Goal: Transaction & Acquisition: Purchase product/service

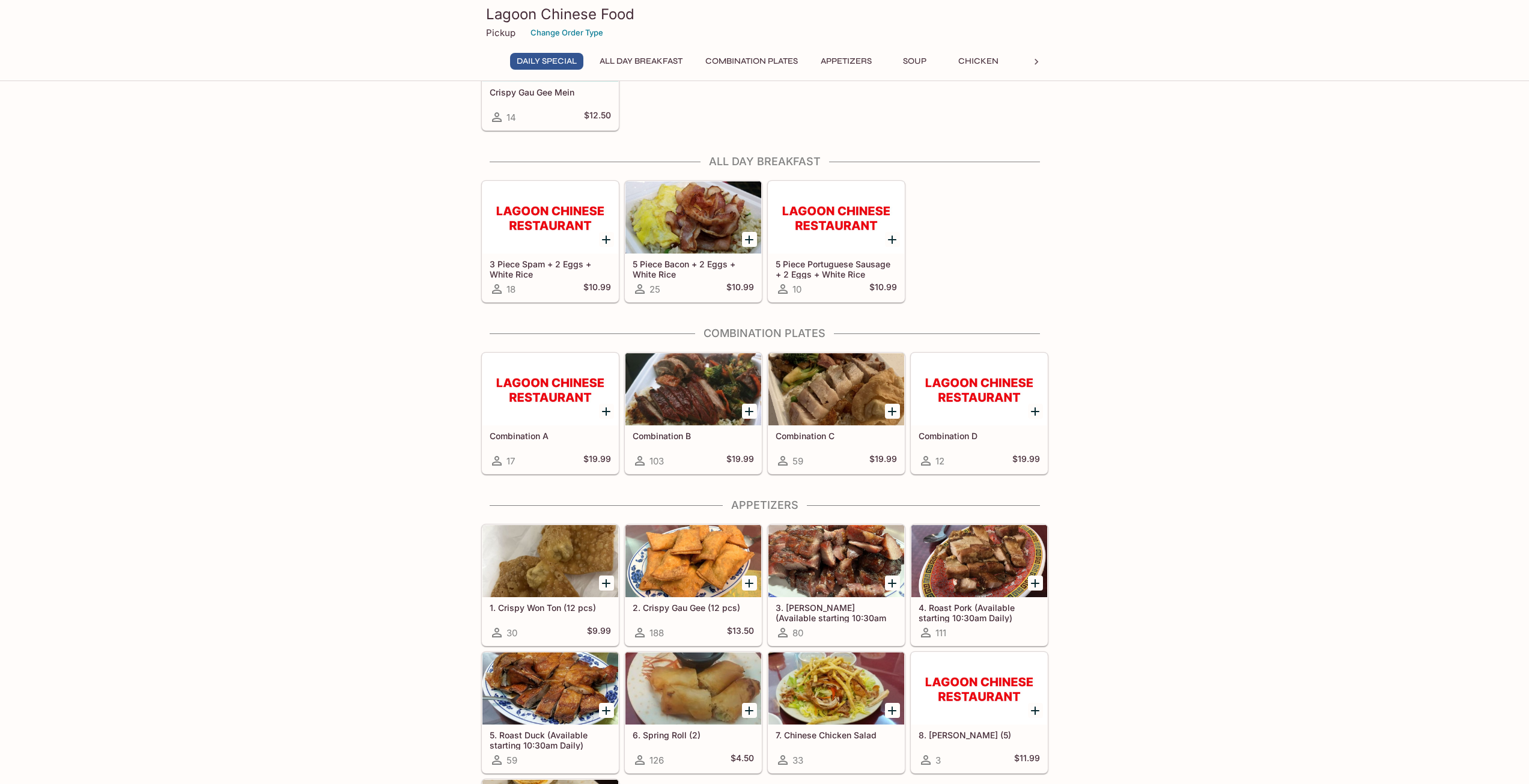
scroll to position [120, 0]
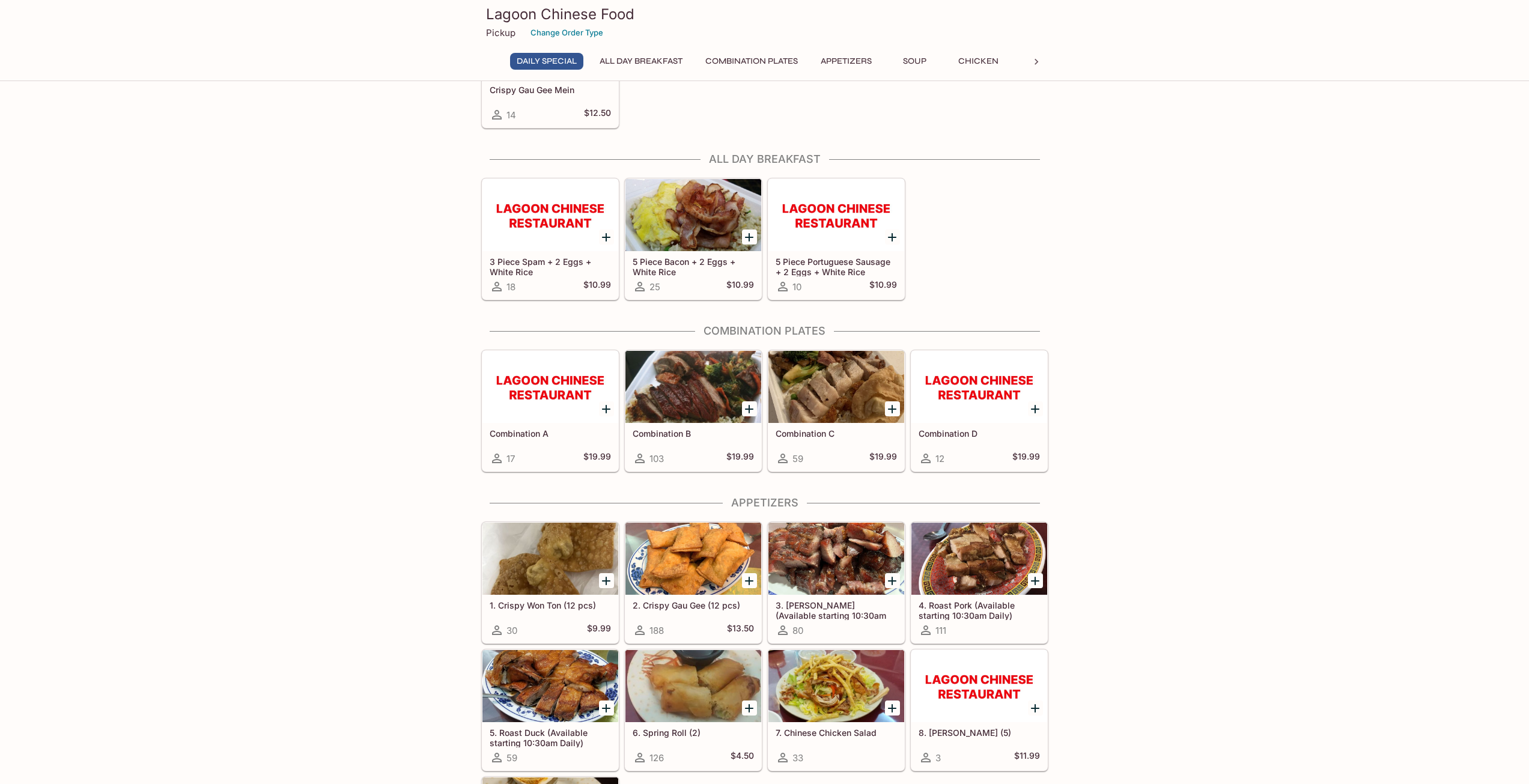
click at [566, 393] on div at bounding box center [550, 387] width 136 height 72
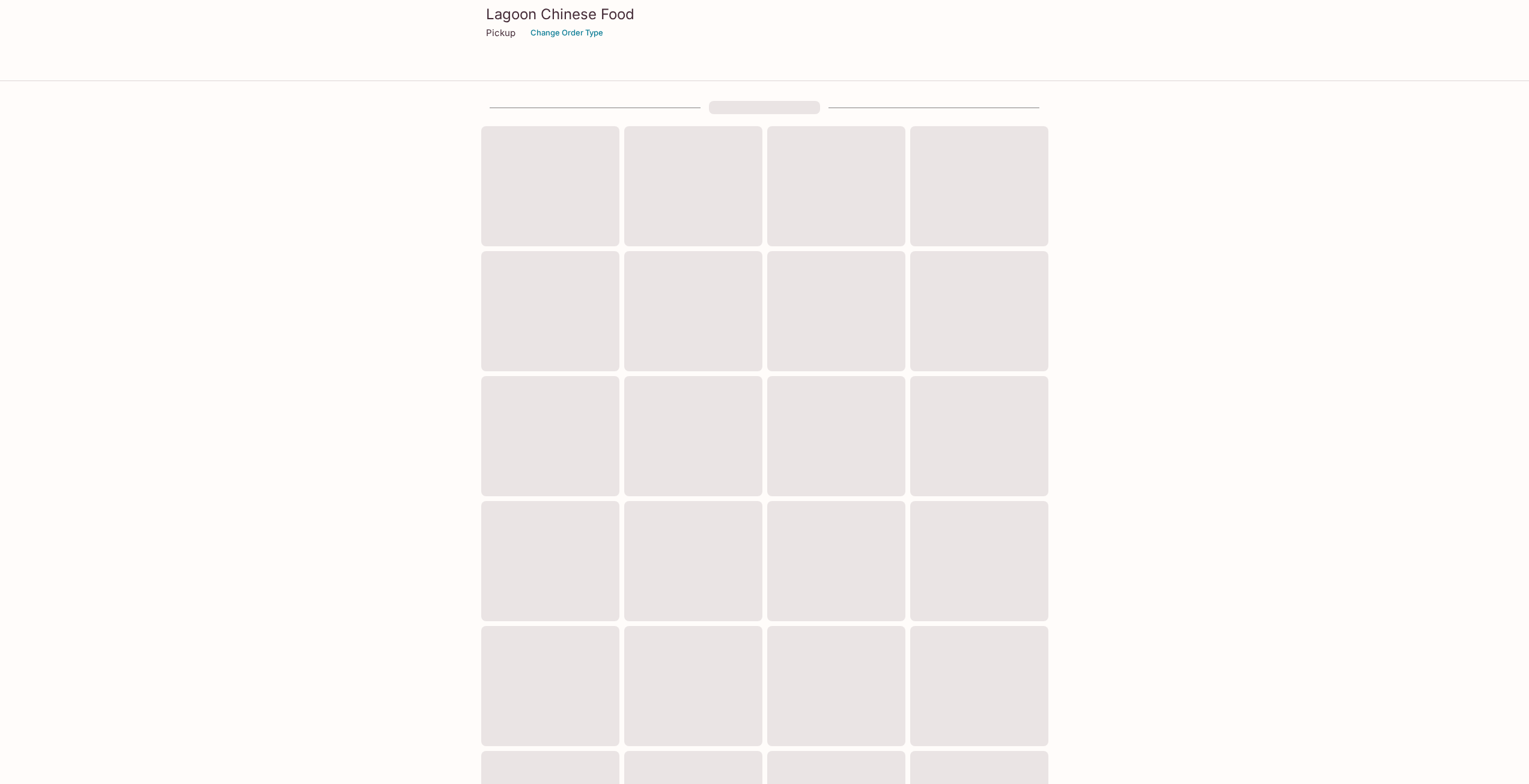
scroll to position [87, 0]
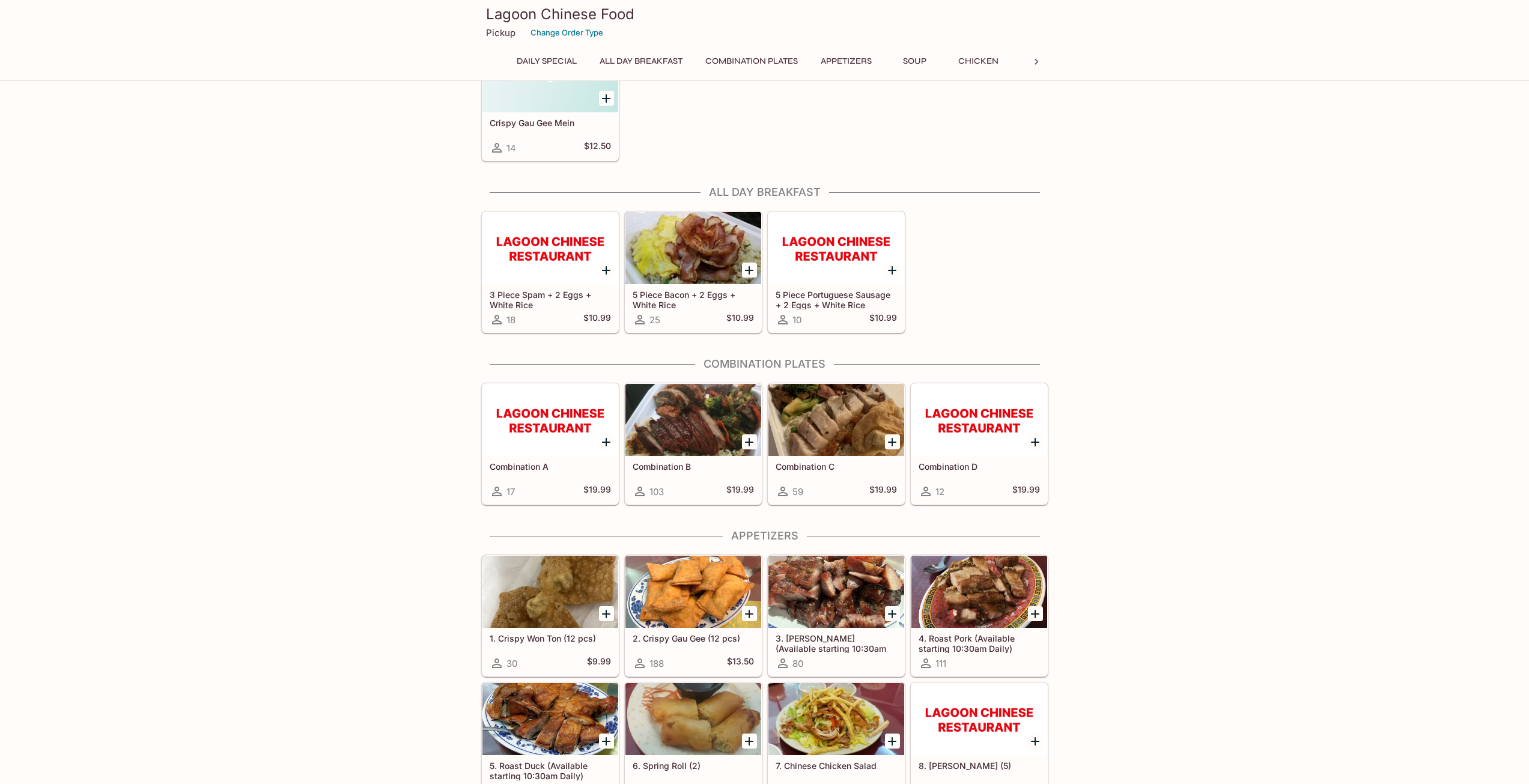
click at [699, 419] on div at bounding box center [693, 420] width 136 height 72
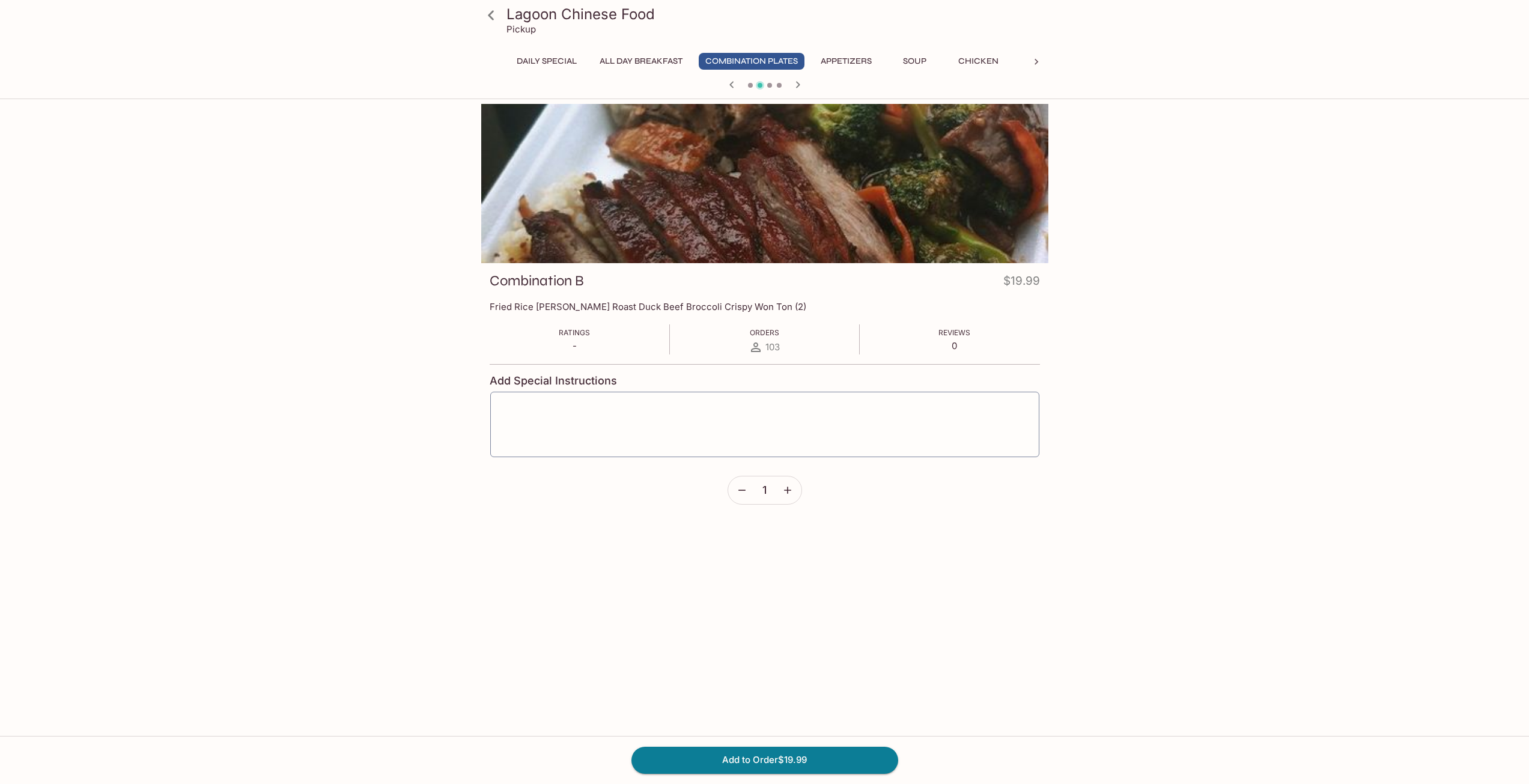
scroll to position [87, 0]
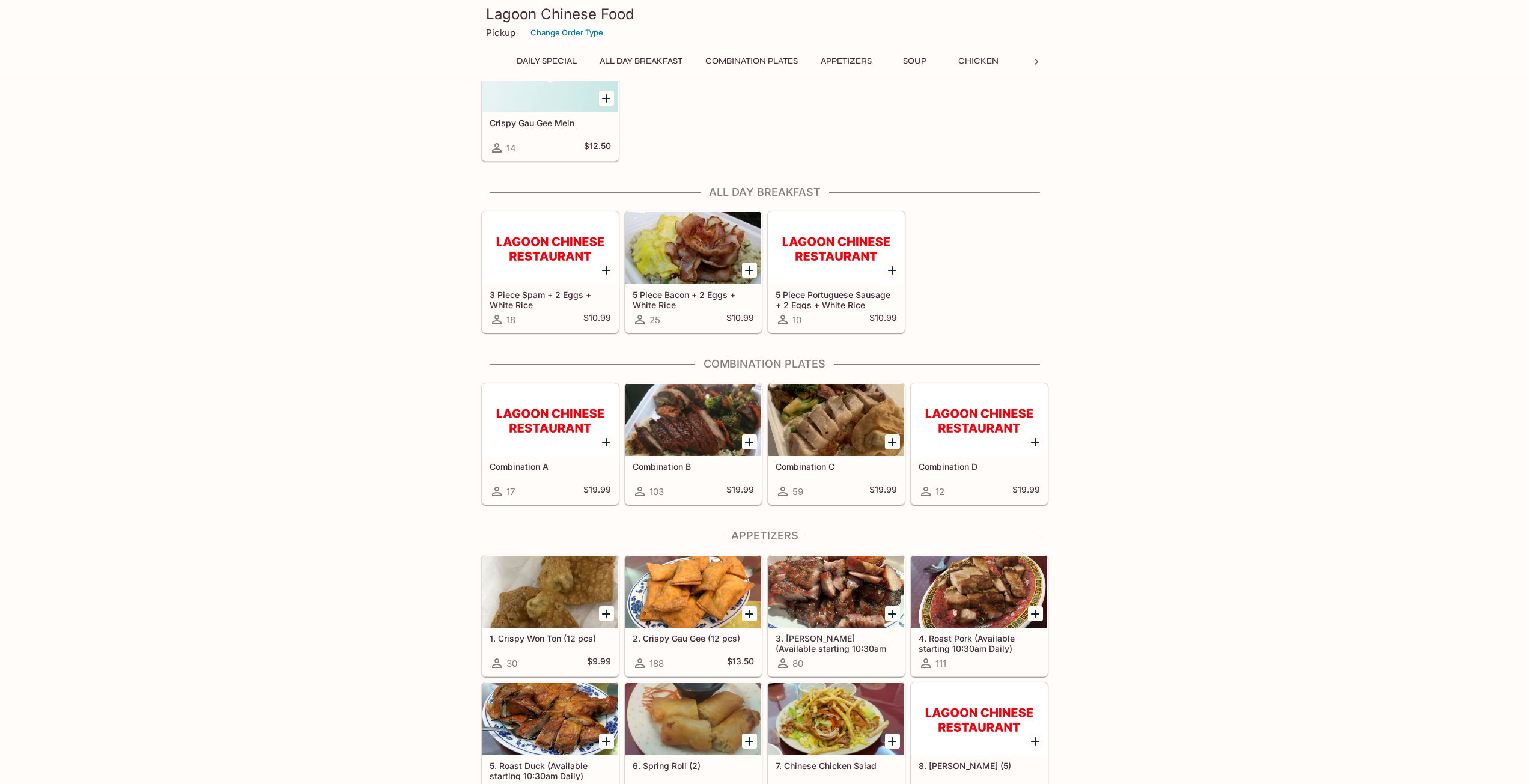
click at [848, 443] on div at bounding box center [836, 420] width 136 height 72
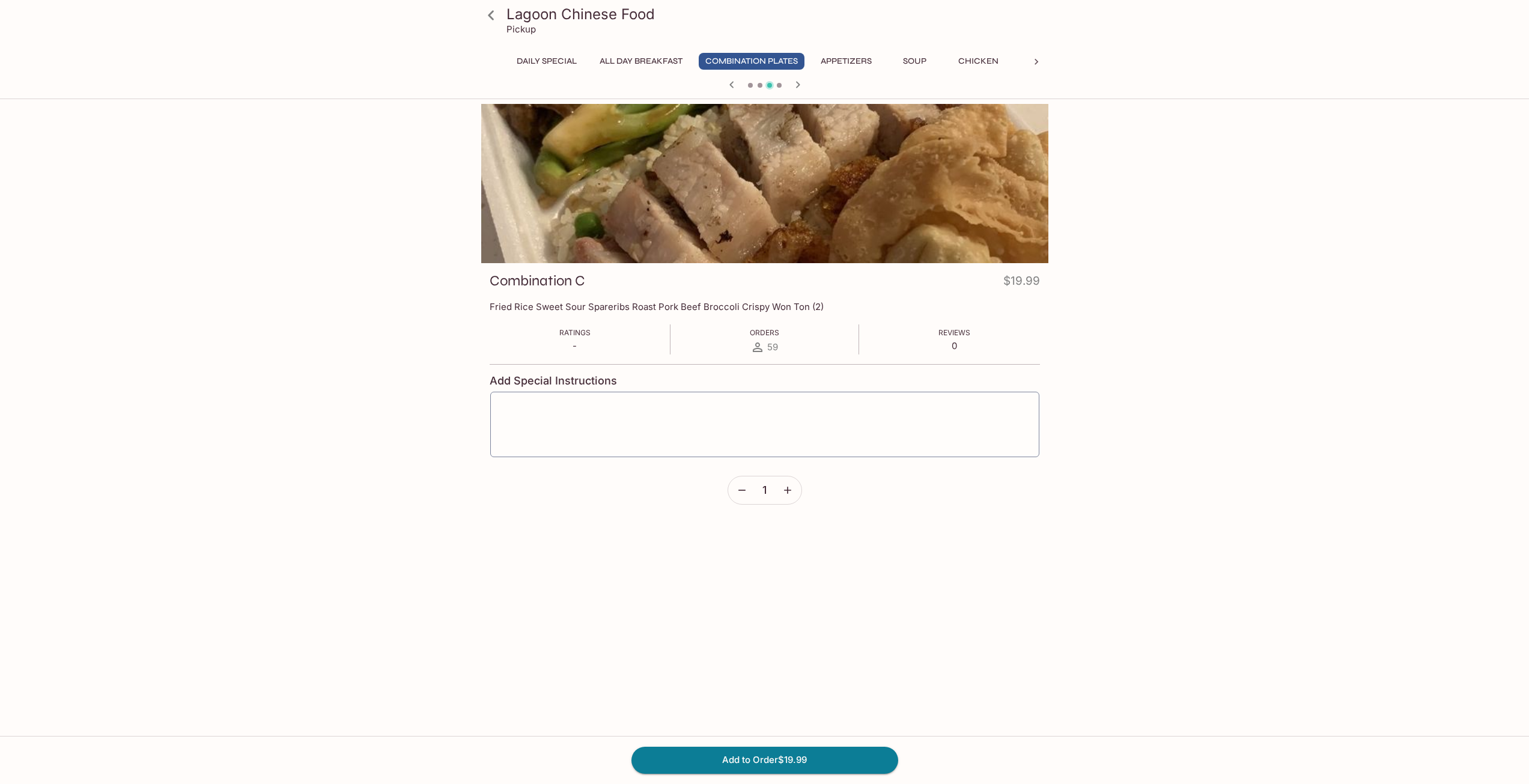
scroll to position [87, 0]
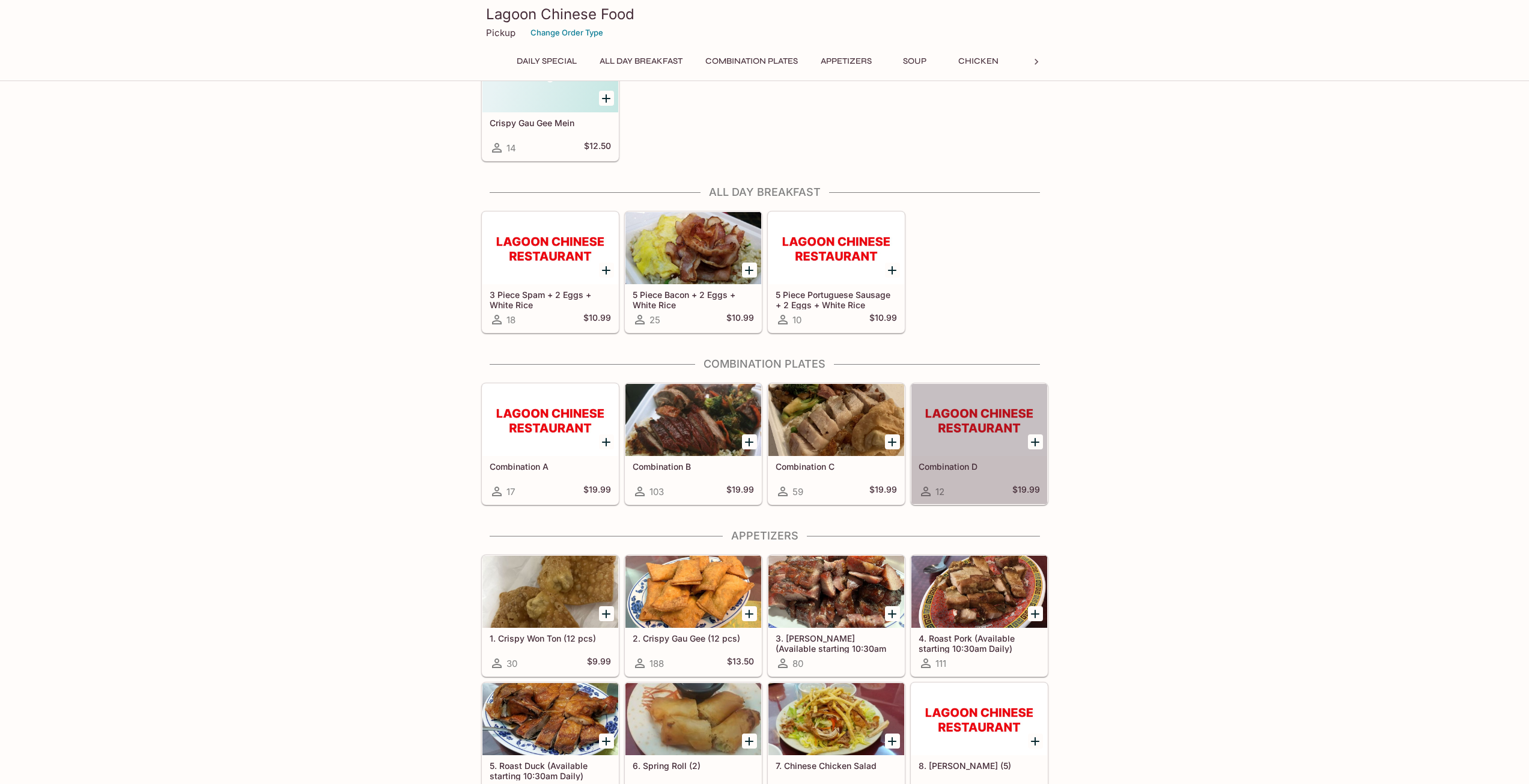
click at [979, 456] on div at bounding box center [979, 420] width 136 height 72
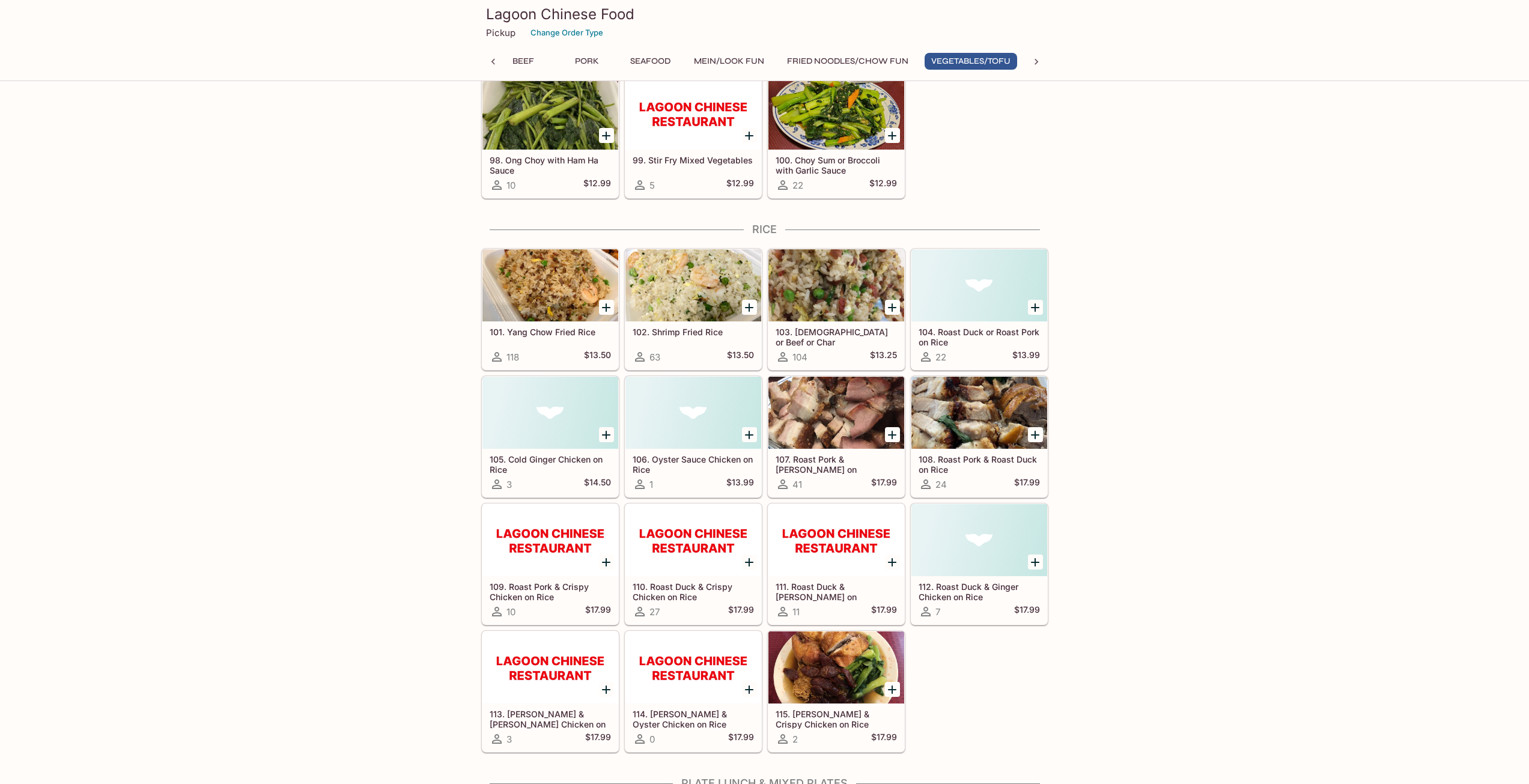
scroll to position [4291, 0]
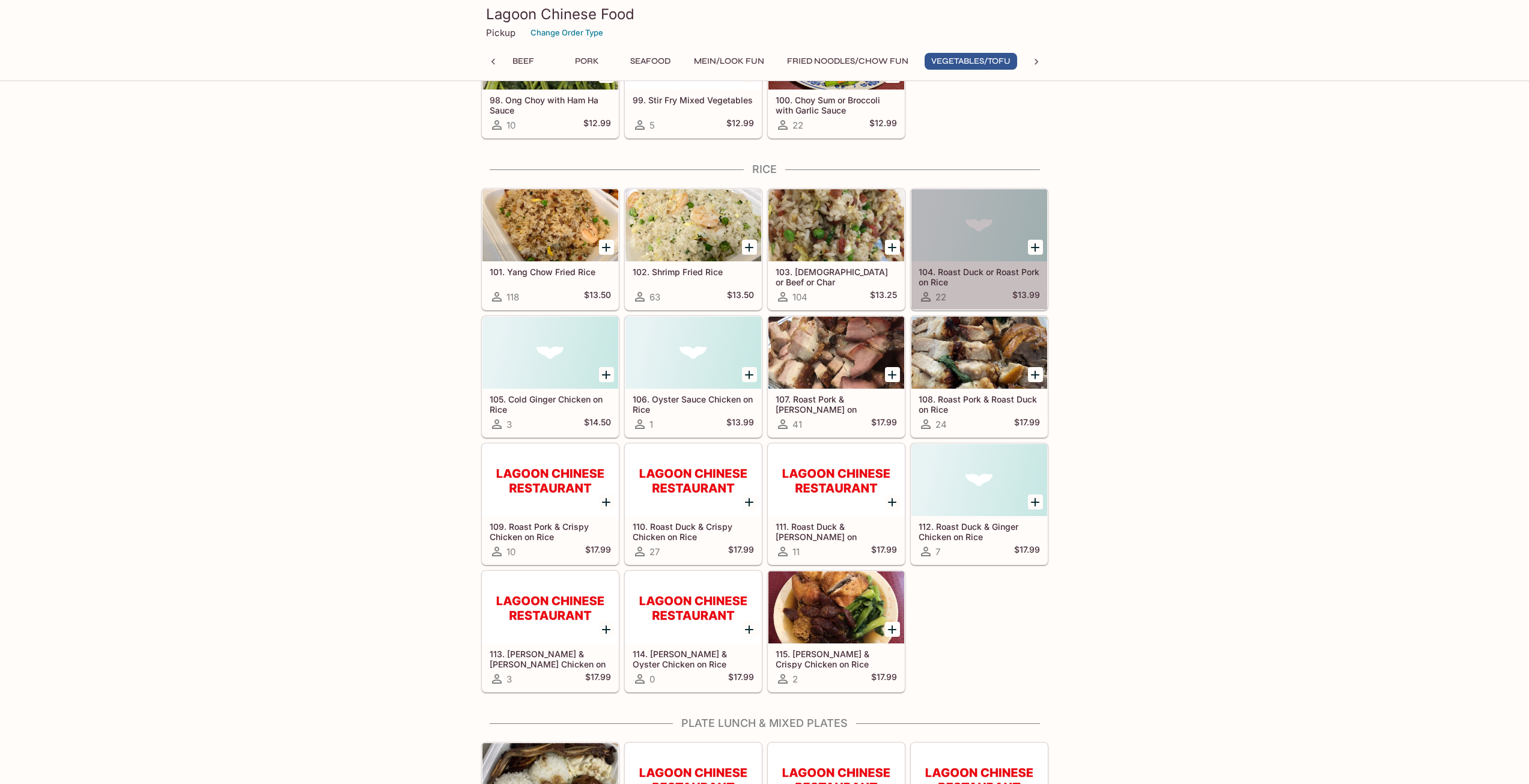
click at [1007, 227] on div at bounding box center [979, 225] width 136 height 72
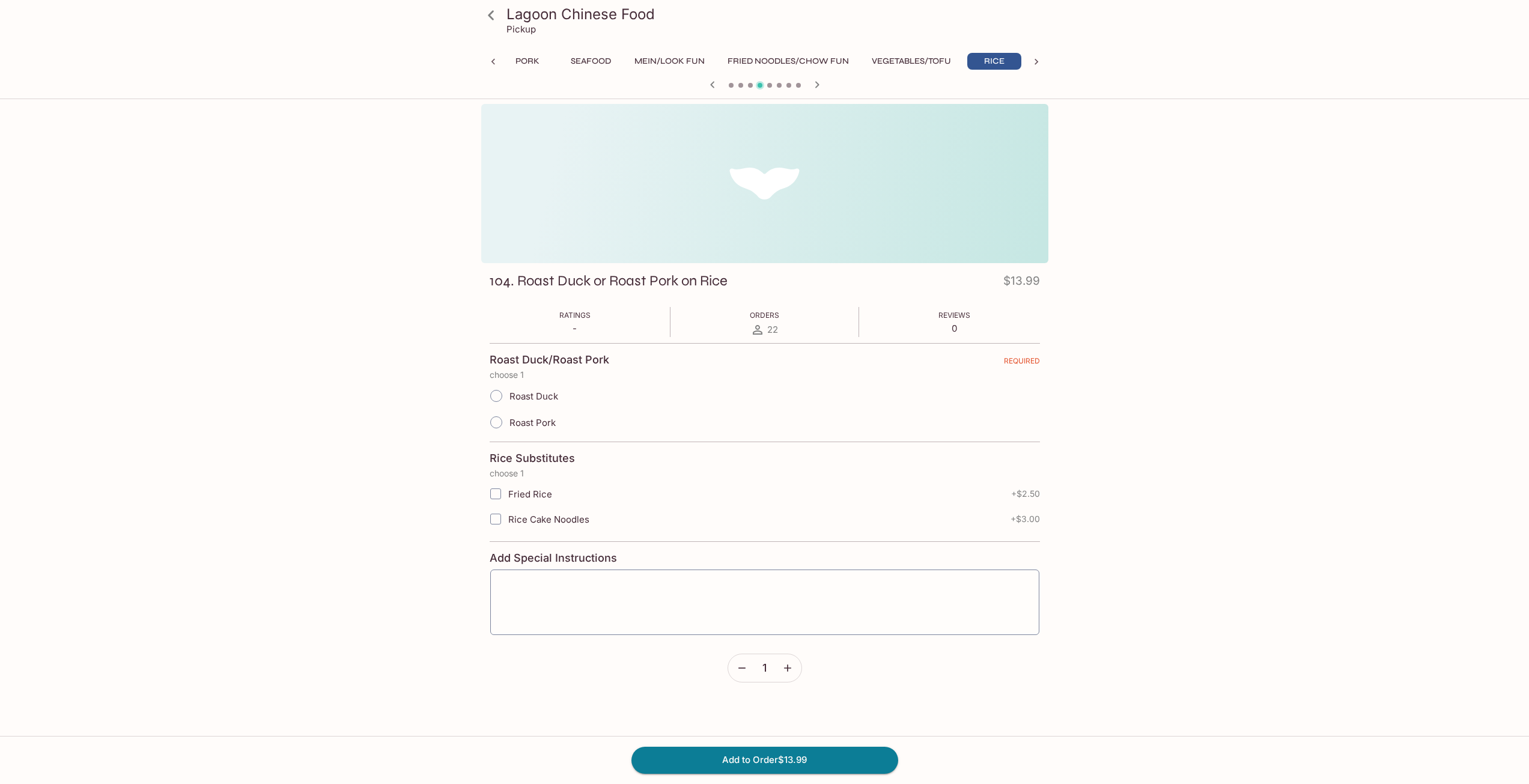
scroll to position [0, 583]
click at [509, 396] on span at bounding box center [496, 395] width 26 height 26
click at [509, 396] on input "Roast Duck" at bounding box center [496, 395] width 25 height 25
radio input "true"
click at [495, 418] on input "Roast Pork" at bounding box center [496, 422] width 25 height 25
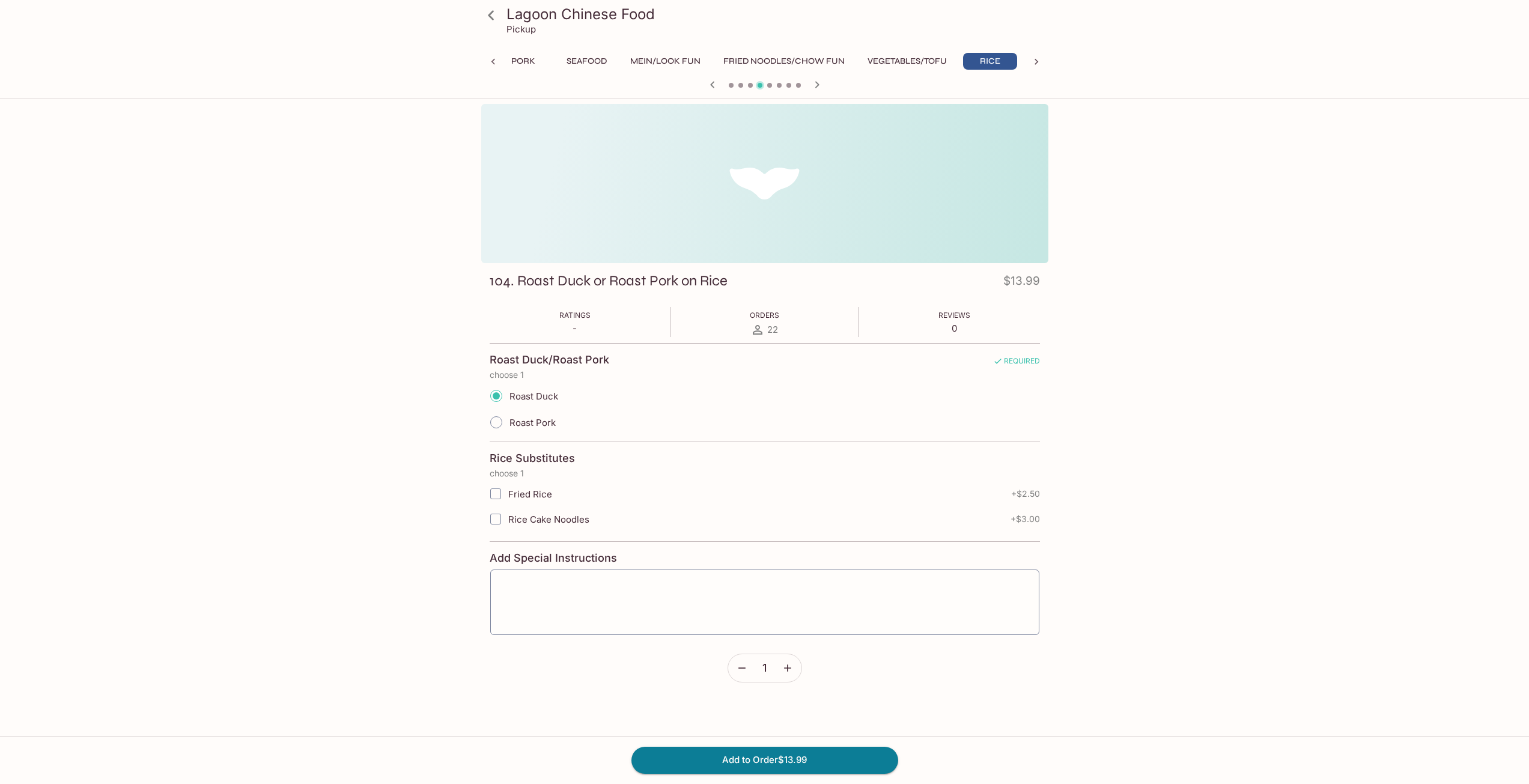
radio input "true"
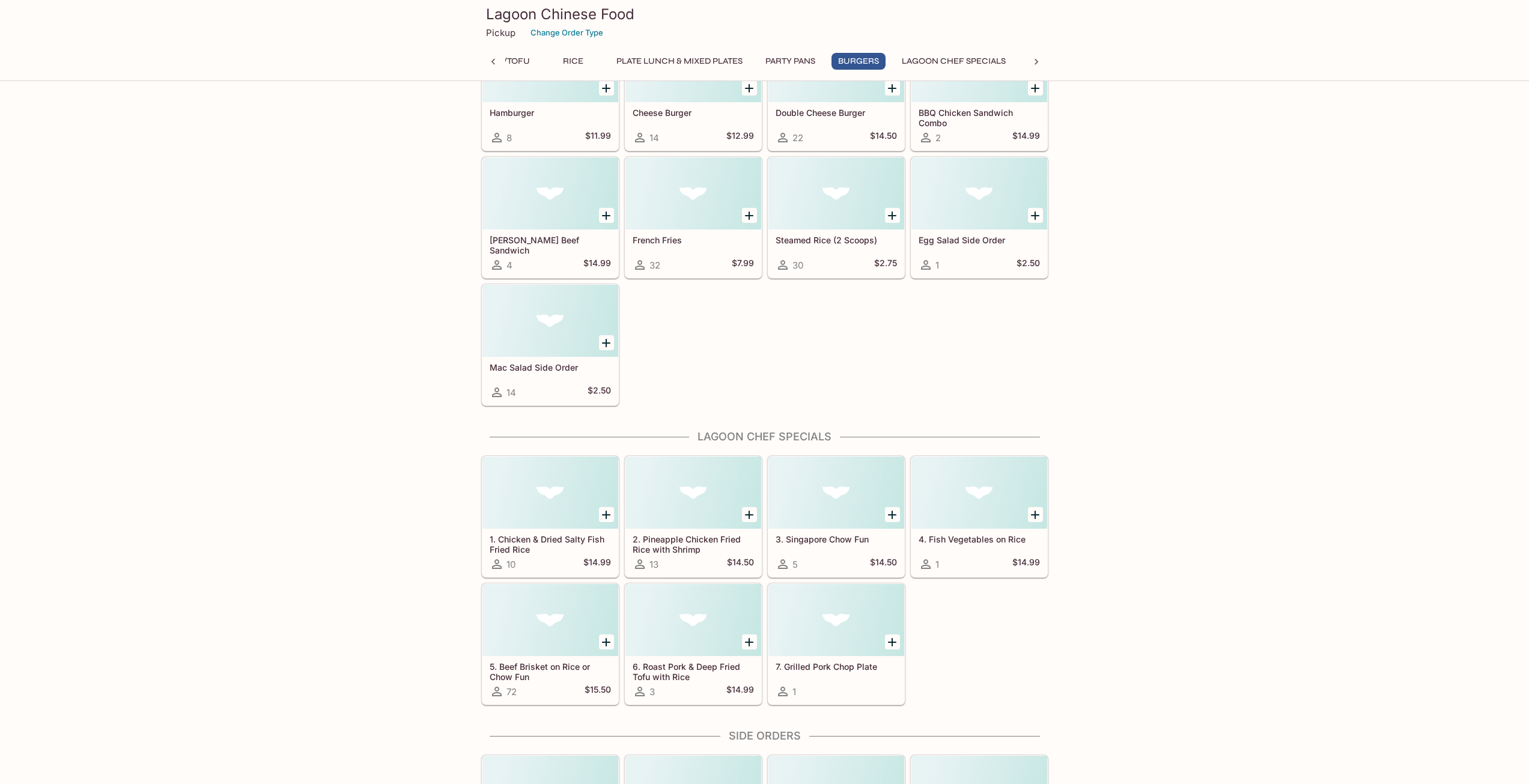
scroll to position [6218, 0]
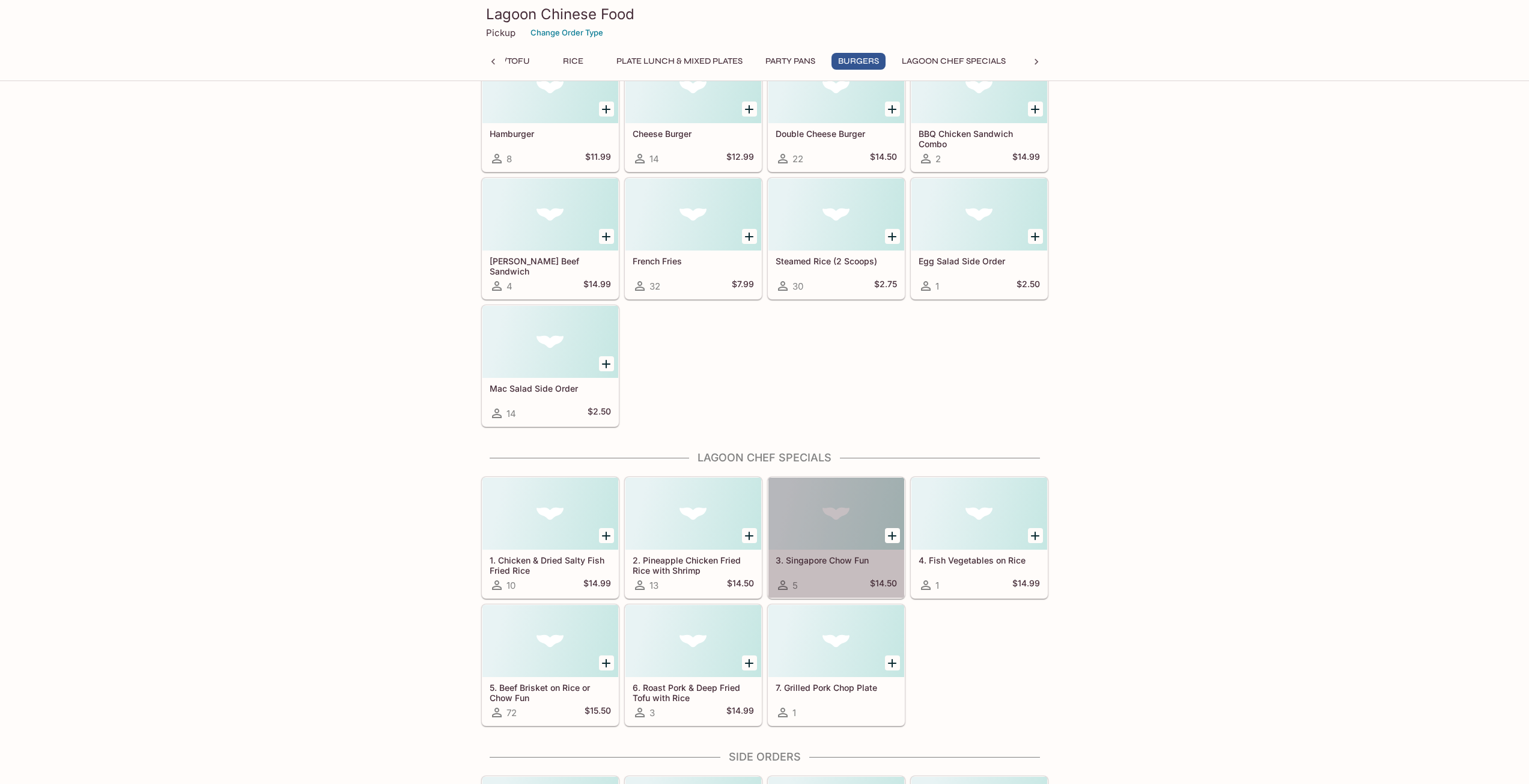
click at [857, 494] on div at bounding box center [836, 513] width 136 height 72
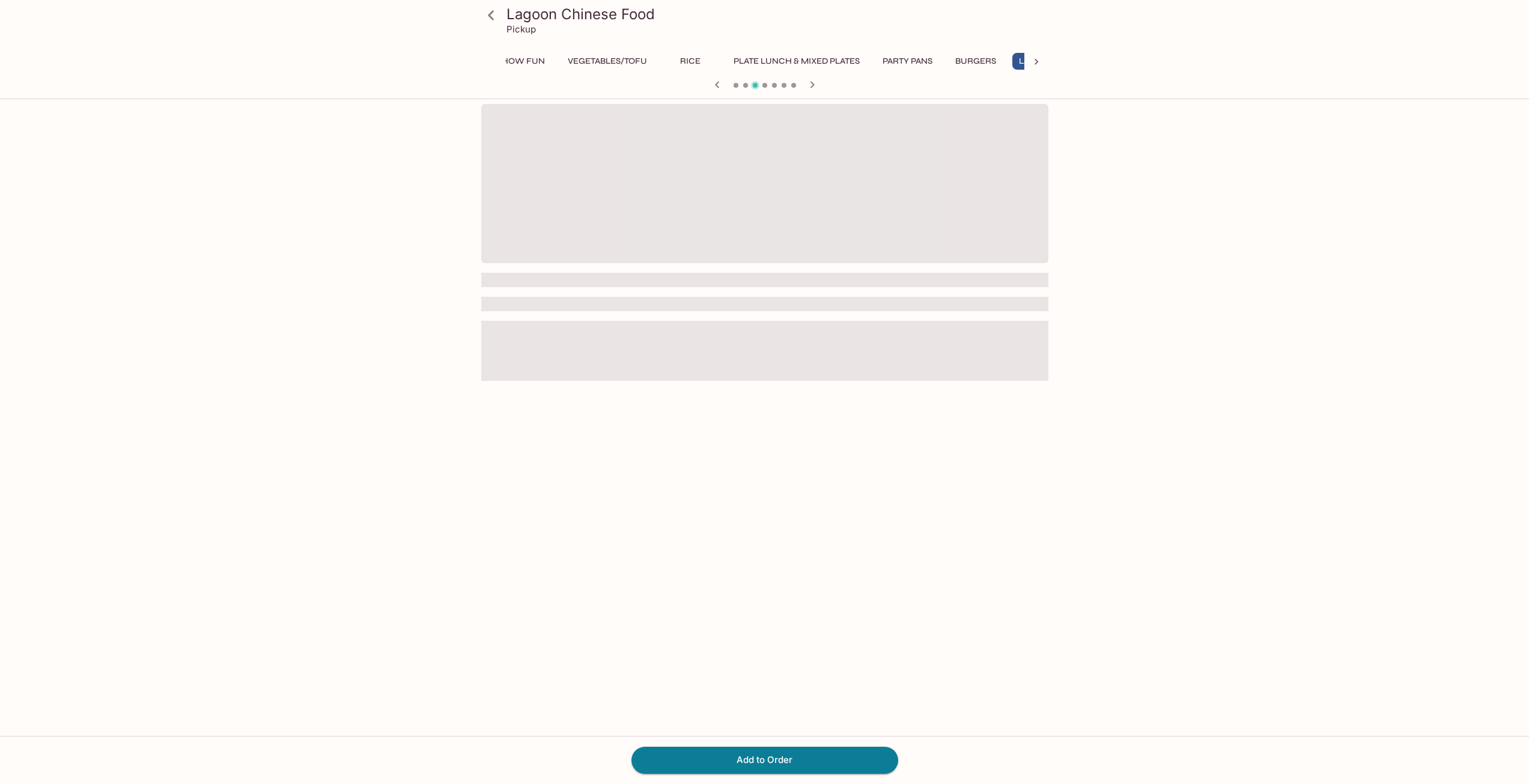
scroll to position [0, 1000]
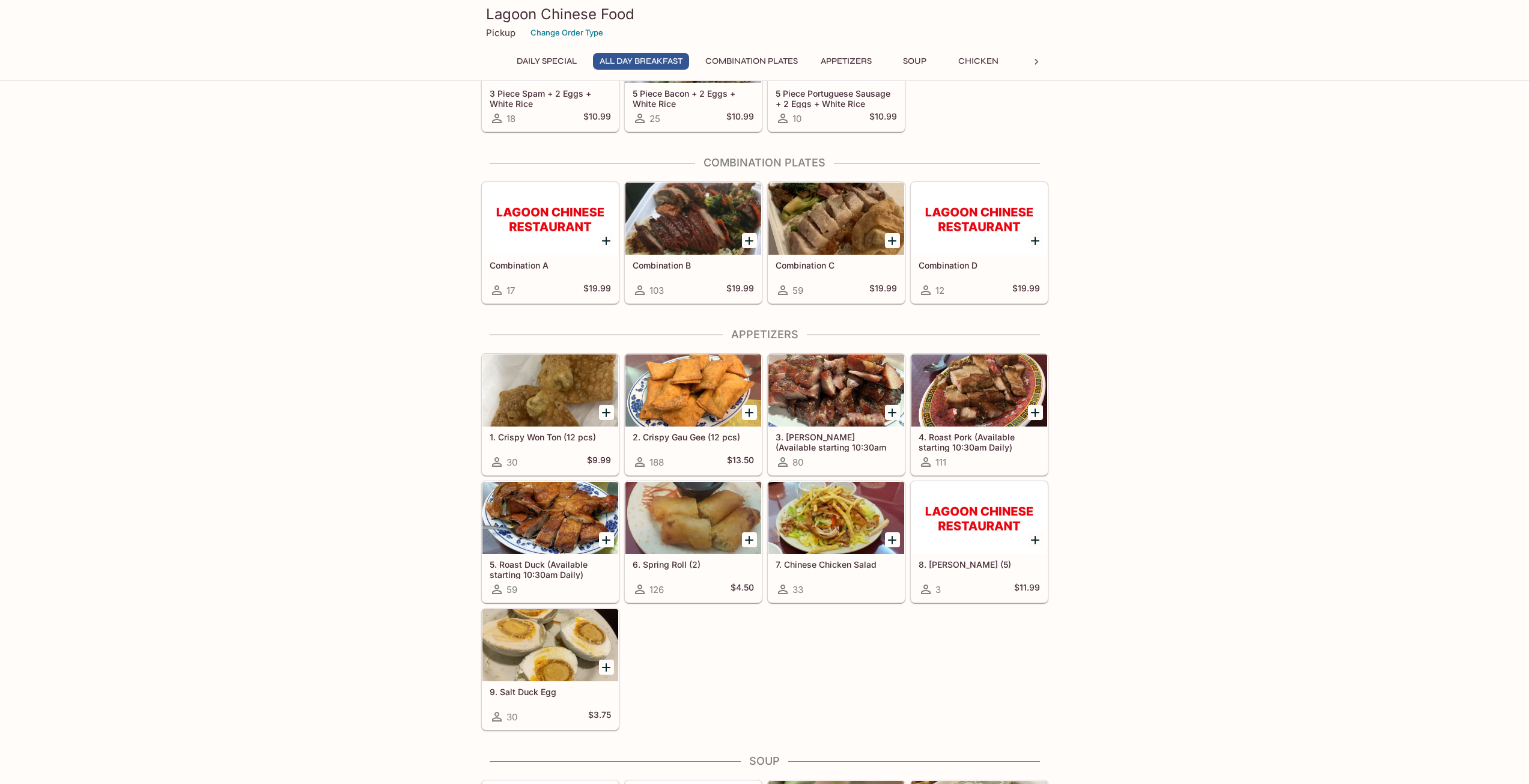
scroll to position [267, 0]
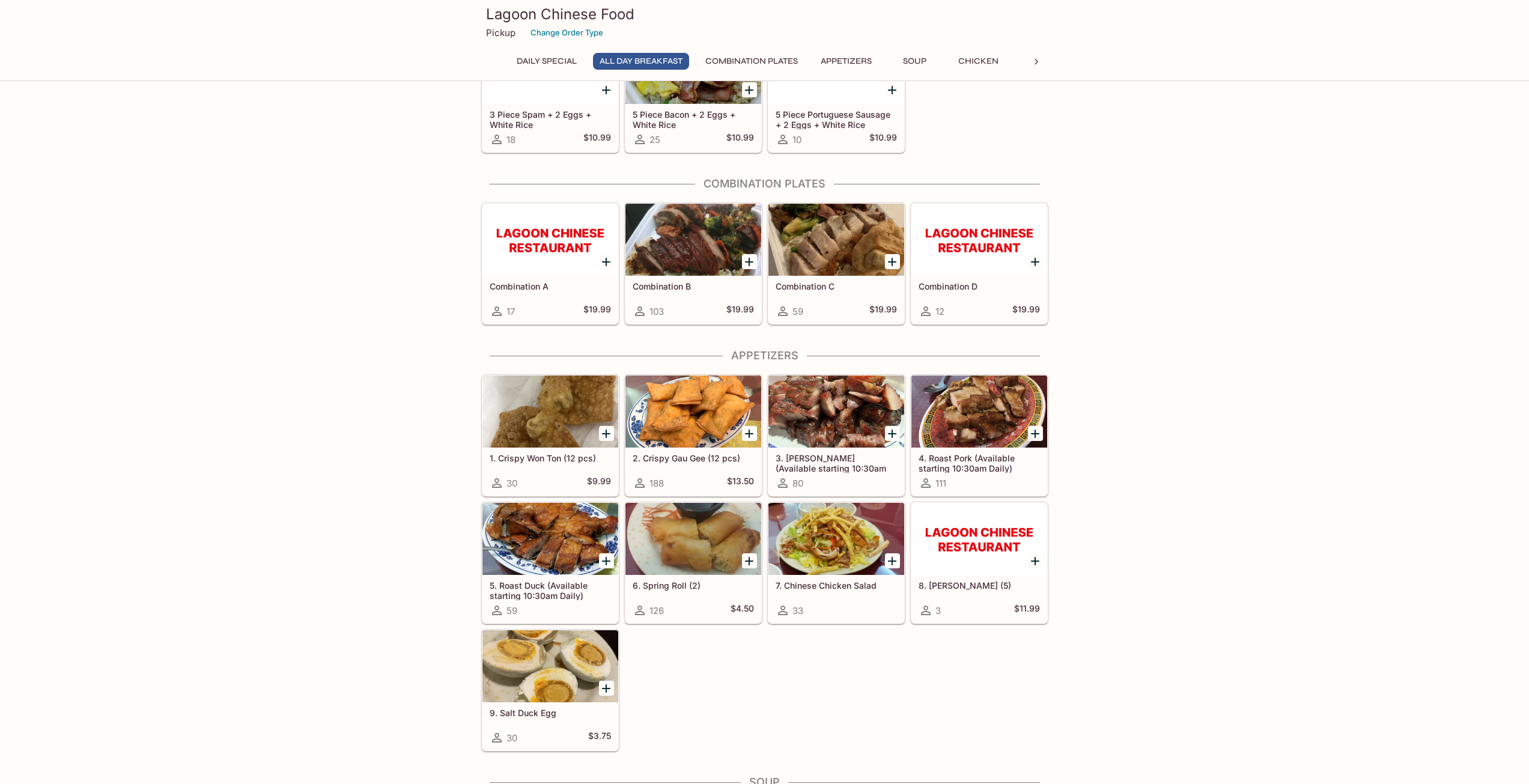
click at [529, 533] on div at bounding box center [550, 538] width 136 height 72
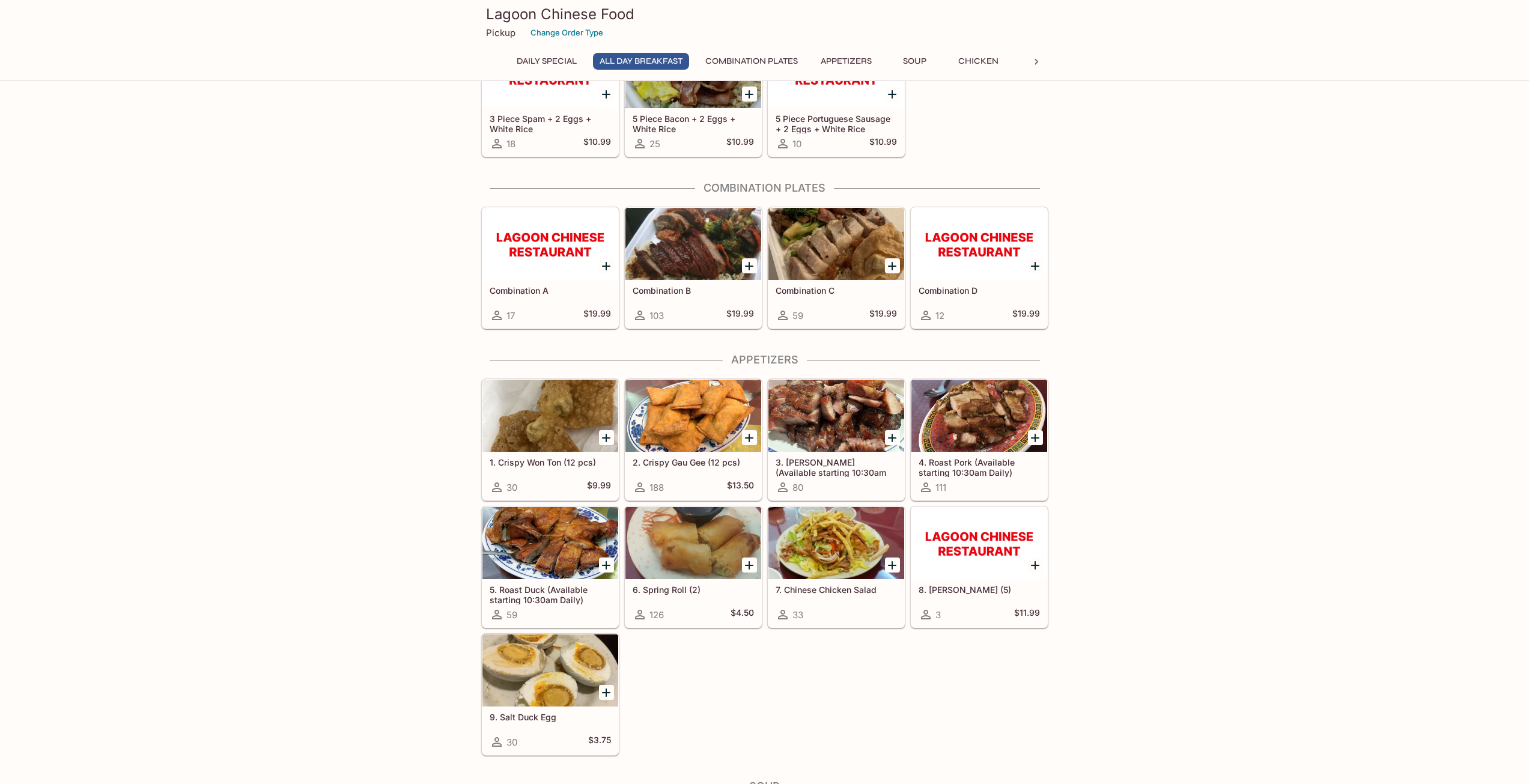
scroll to position [267, 0]
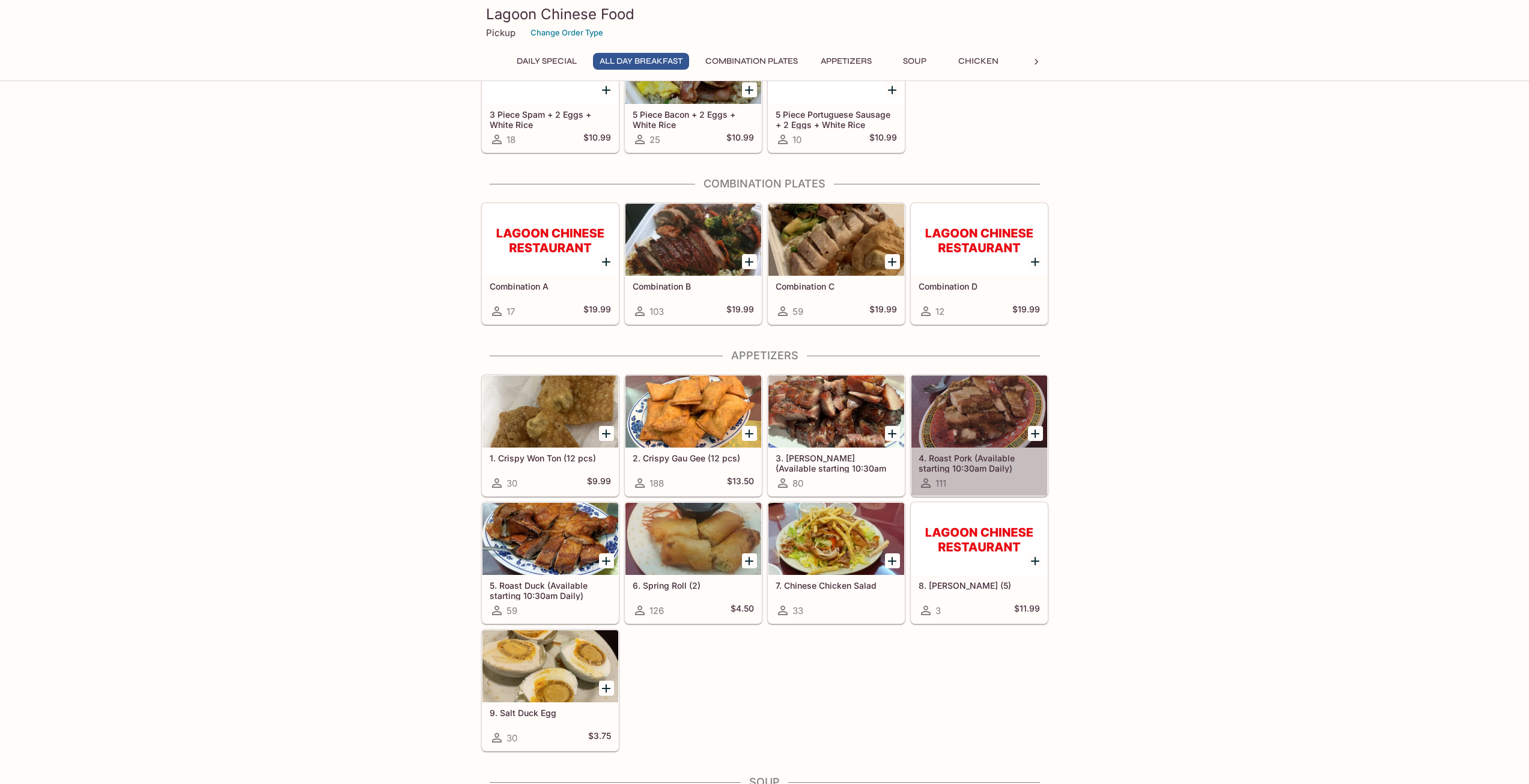
click at [984, 413] on div at bounding box center [979, 411] width 136 height 72
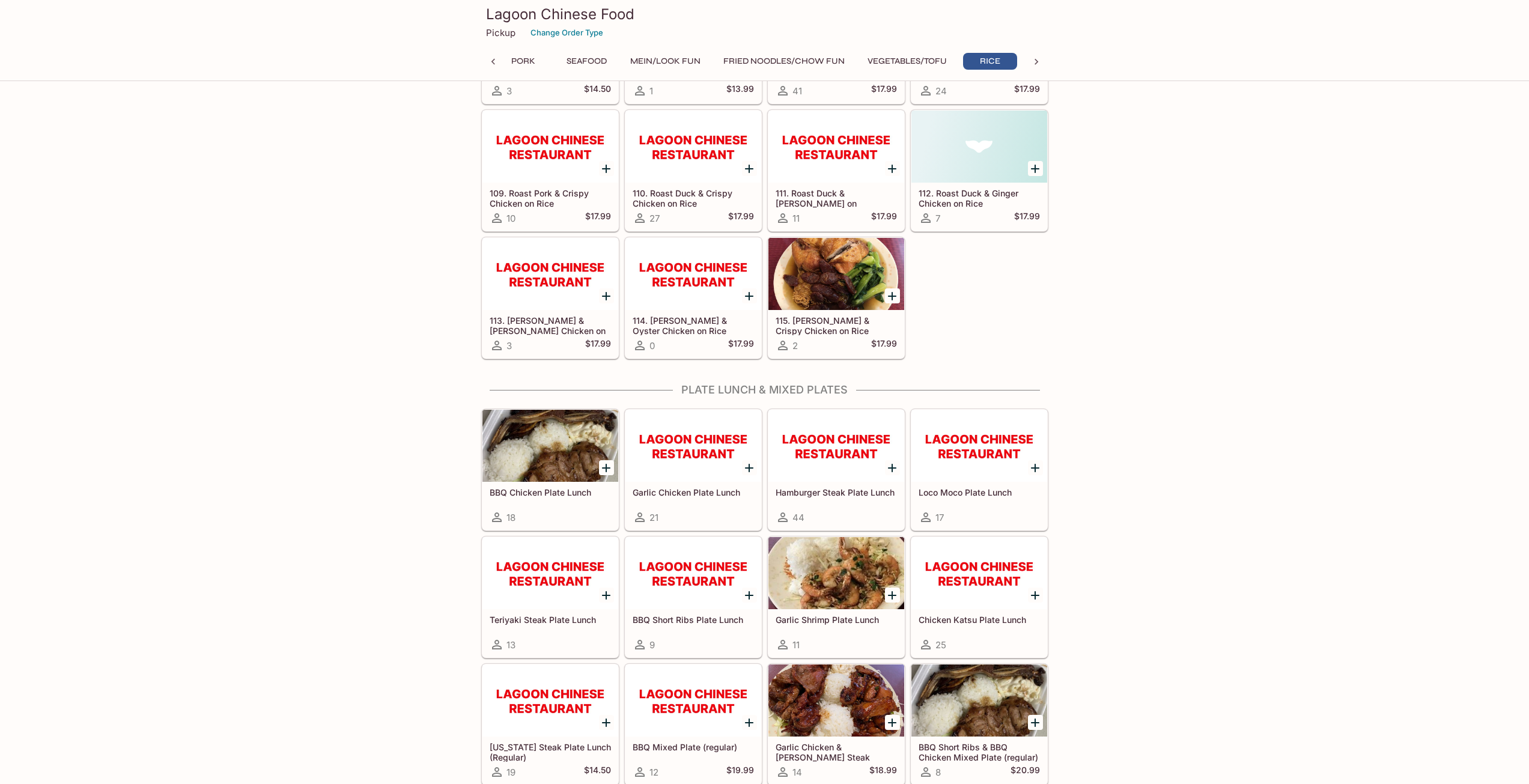
scroll to position [4745, 0]
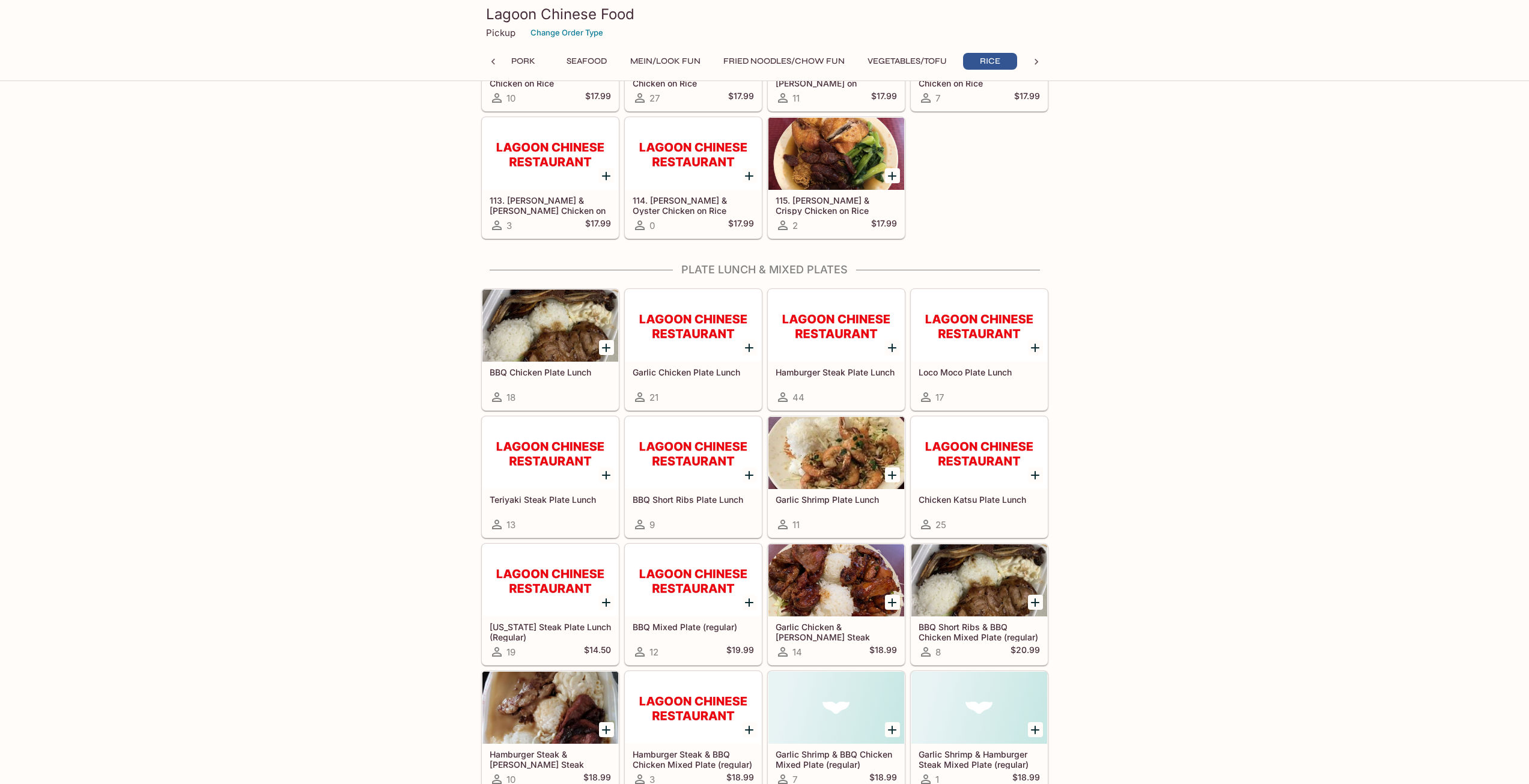
click at [664, 320] on div at bounding box center [693, 326] width 136 height 72
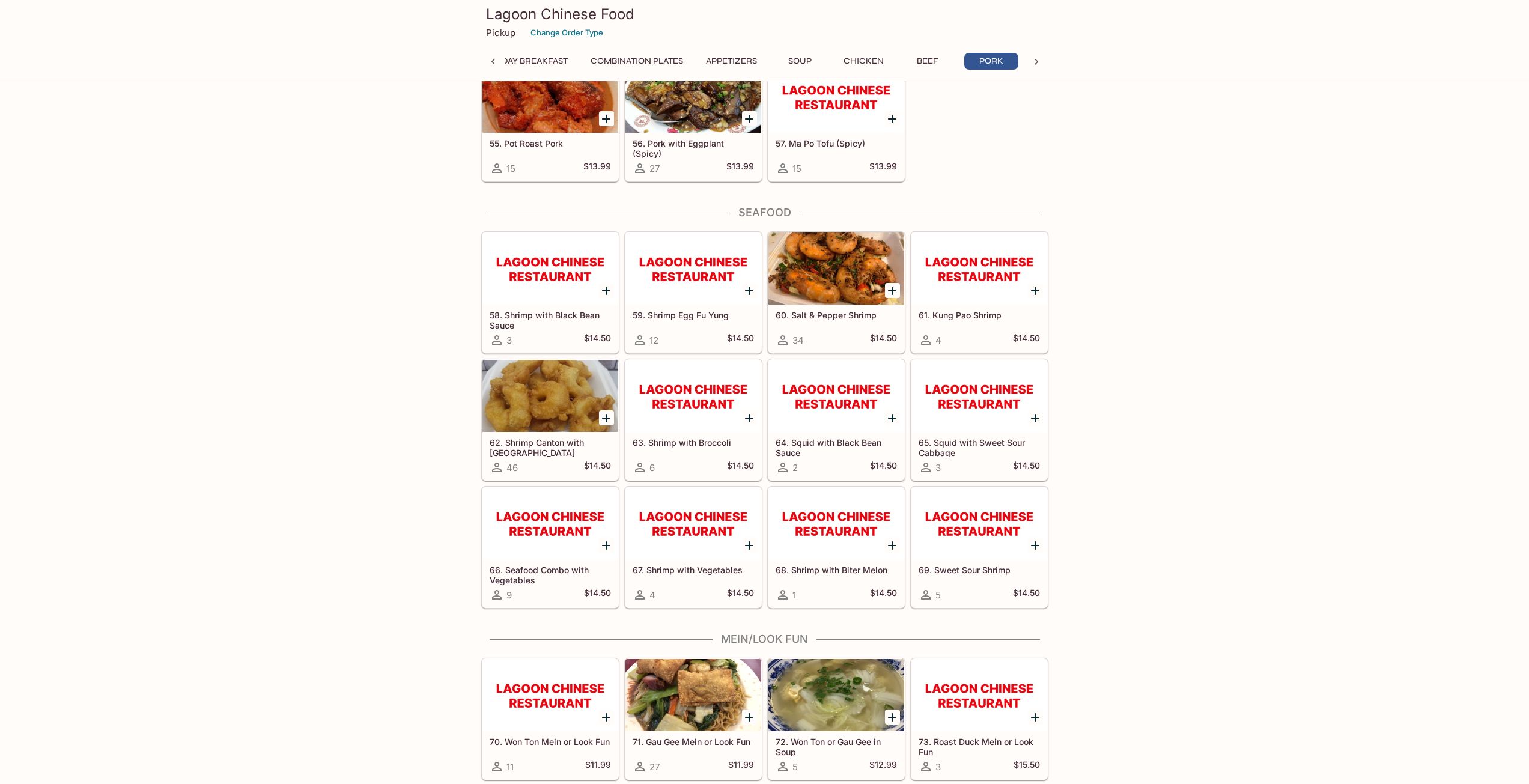
scroll to position [2970, 0]
